Goal: Book appointment/travel/reservation

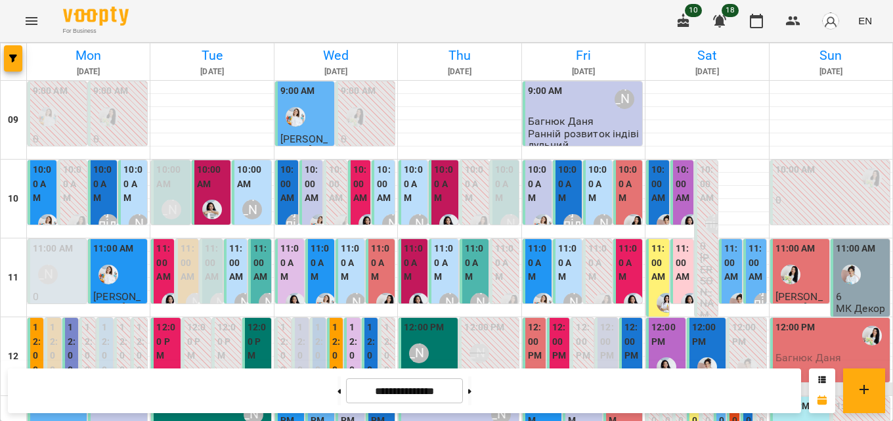
scroll to position [131, 0]
click at [799, 320] on div "12:00 PM" at bounding box center [795, 335] width 40 height 30
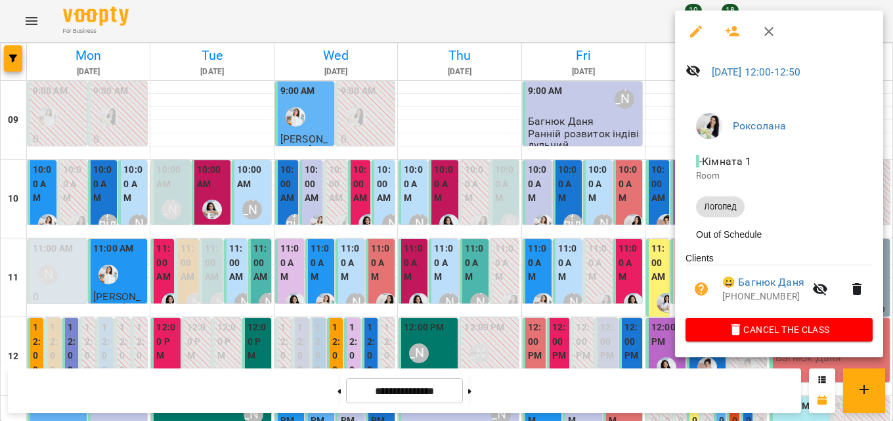
click at [763, 32] on icon "button" at bounding box center [769, 32] width 16 height 16
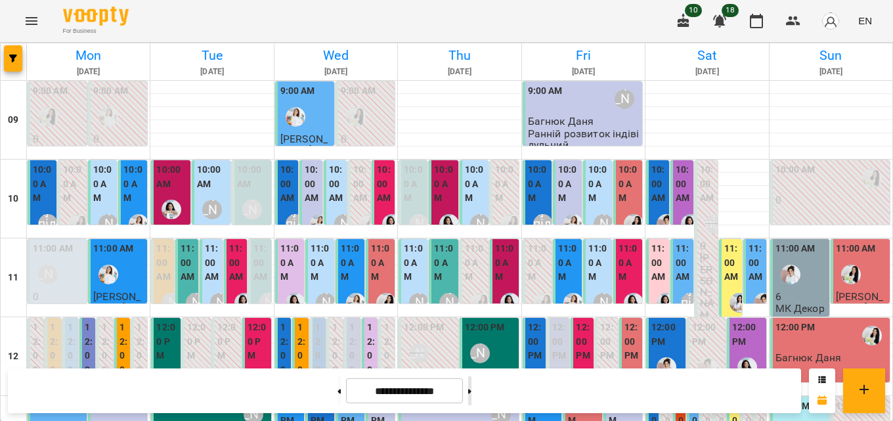
click at [471, 395] on button at bounding box center [469, 390] width 3 height 29
type input "**********"
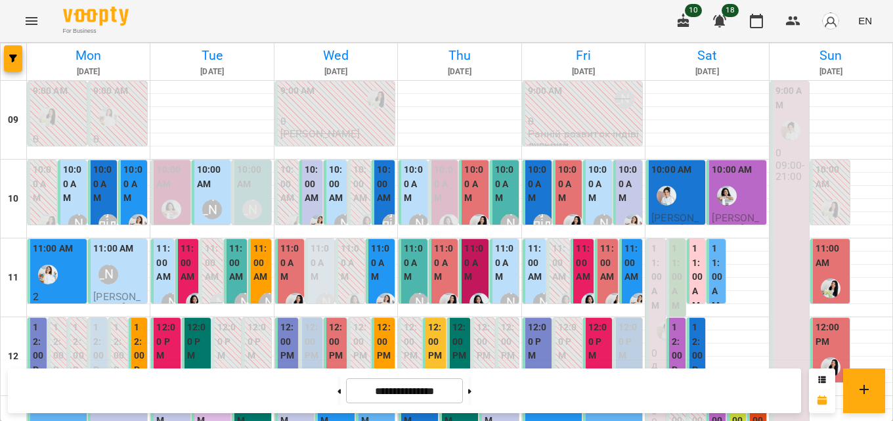
click at [500, 180] on label "10:00 AM" at bounding box center [505, 184] width 21 height 43
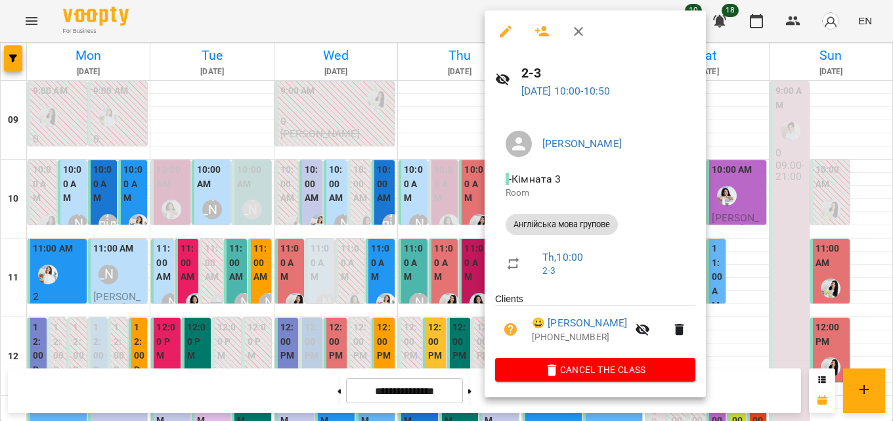
click at [575, 35] on icon "button" at bounding box center [578, 31] width 9 height 9
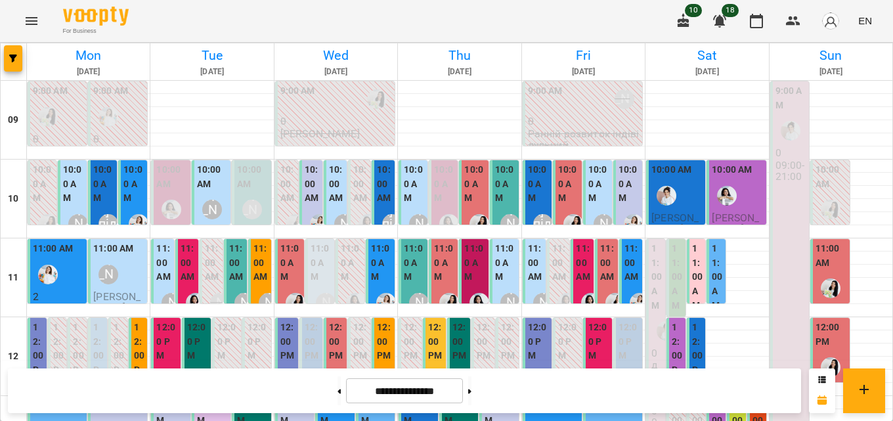
scroll to position [525, 0]
